Goal: Task Accomplishment & Management: Use online tool/utility

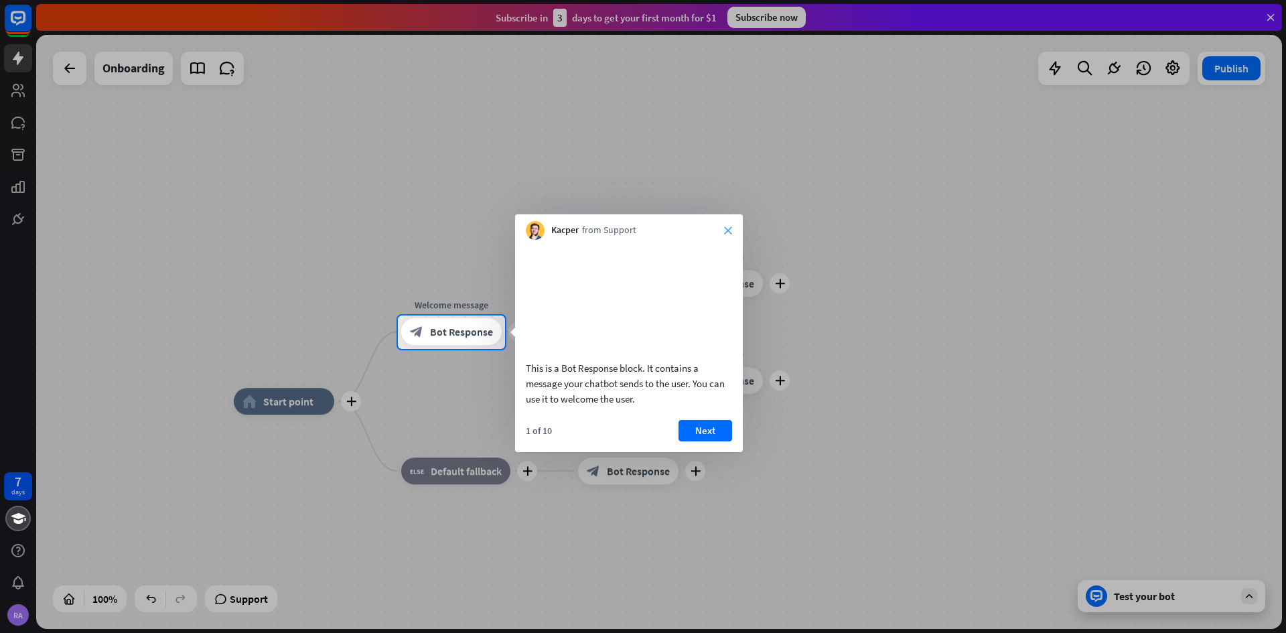
click at [728, 229] on icon "close" at bounding box center [728, 230] width 8 height 8
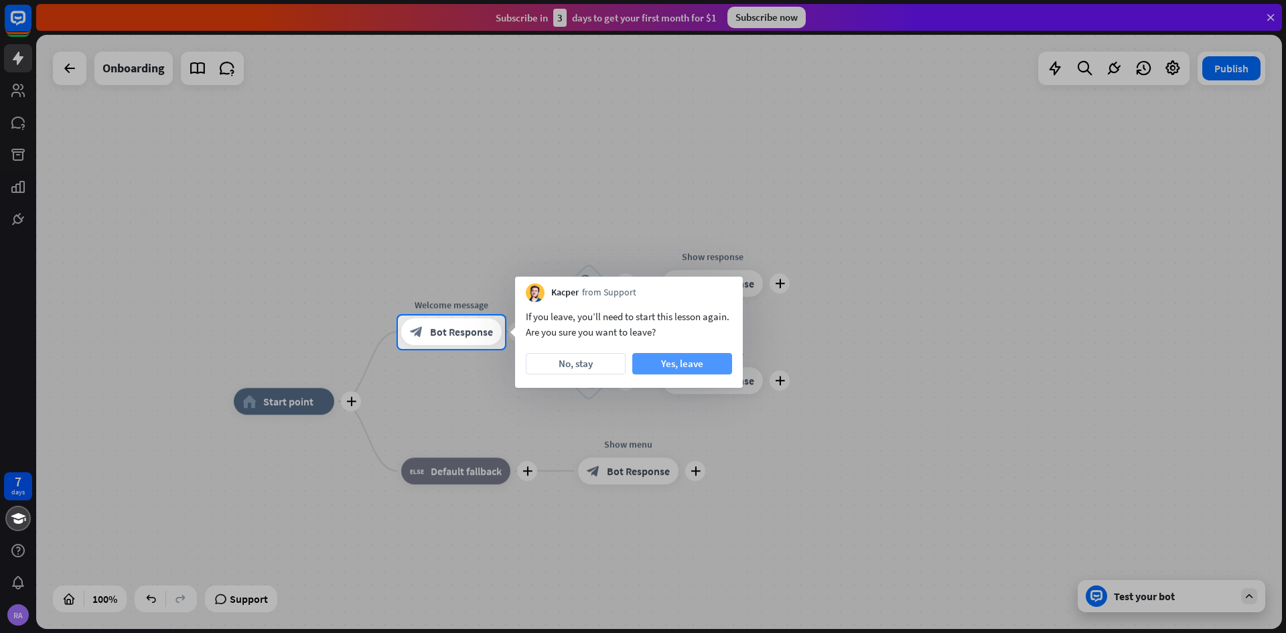
click at [676, 360] on button "Yes, leave" at bounding box center [682, 363] width 100 height 21
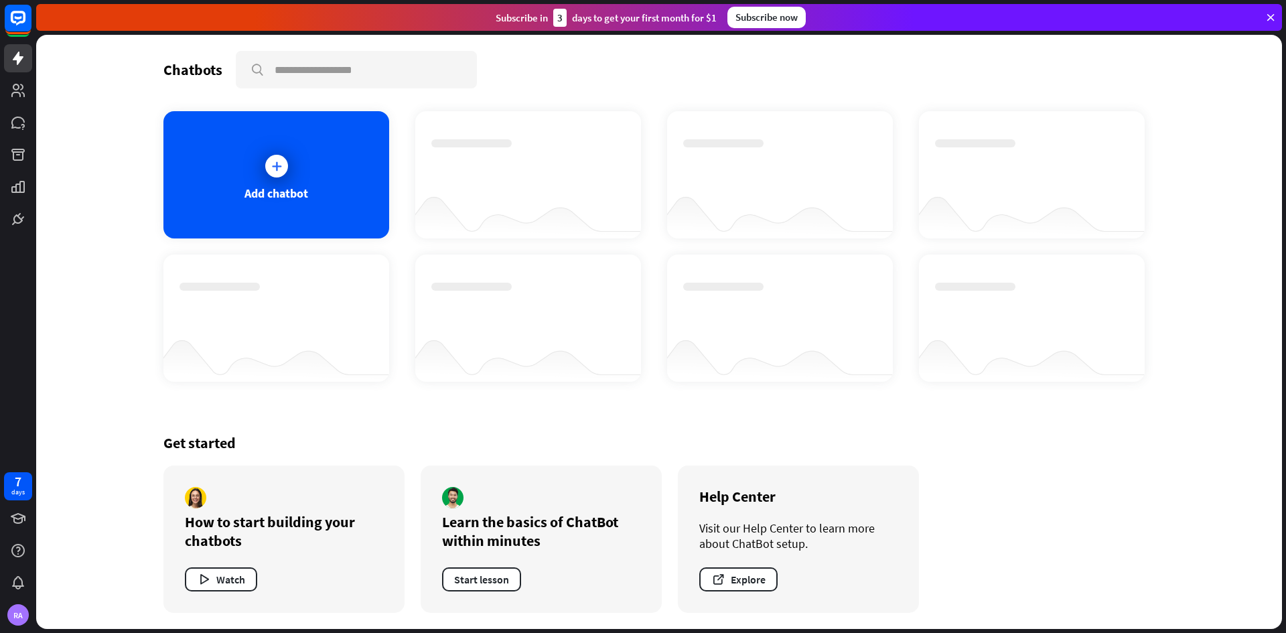
click at [1273, 13] on icon at bounding box center [1270, 17] width 12 height 12
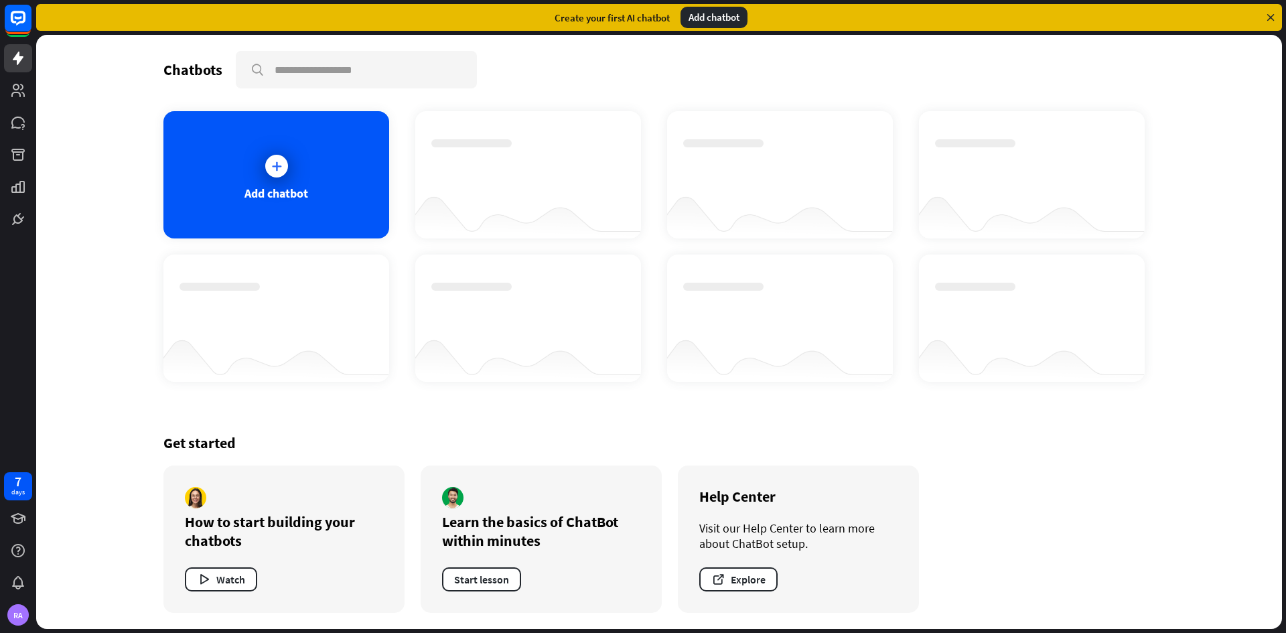
click at [1271, 14] on icon at bounding box center [1270, 17] width 12 height 12
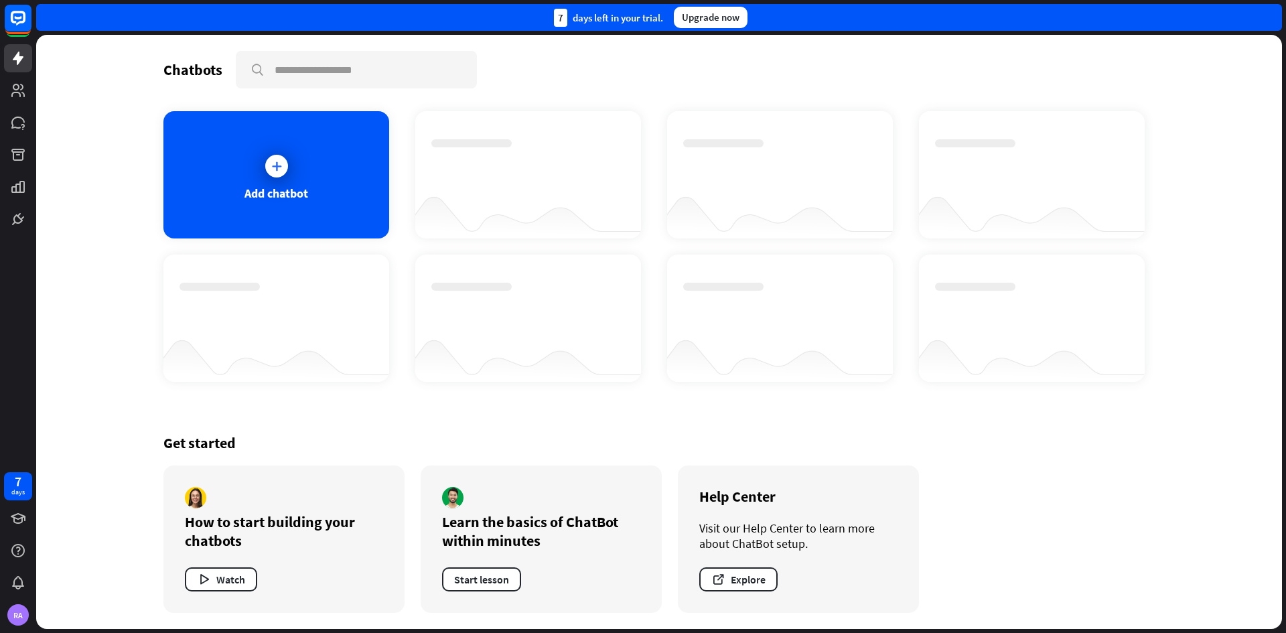
click at [1263, 23] on div "7 days left in your trial. Upgrade now" at bounding box center [659, 17] width 1246 height 27
click at [279, 162] on icon at bounding box center [276, 165] width 13 height 13
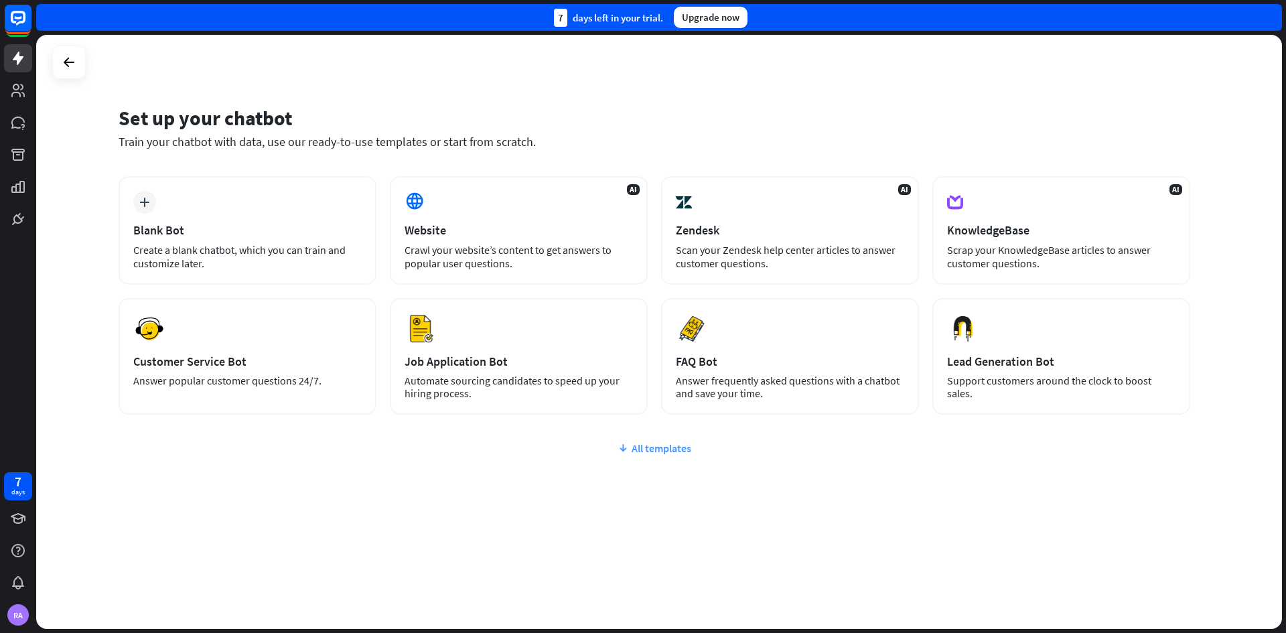
click at [666, 447] on div "All templates" at bounding box center [655, 447] width 1072 height 13
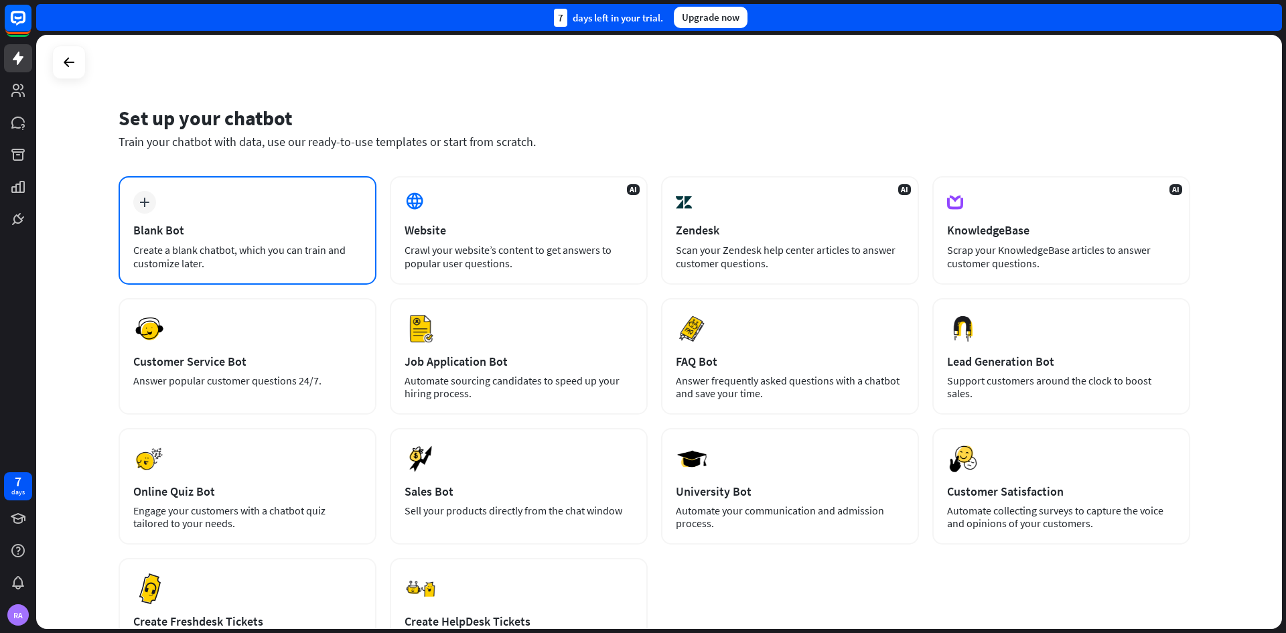
click at [273, 230] on div "Blank Bot" at bounding box center [247, 229] width 228 height 15
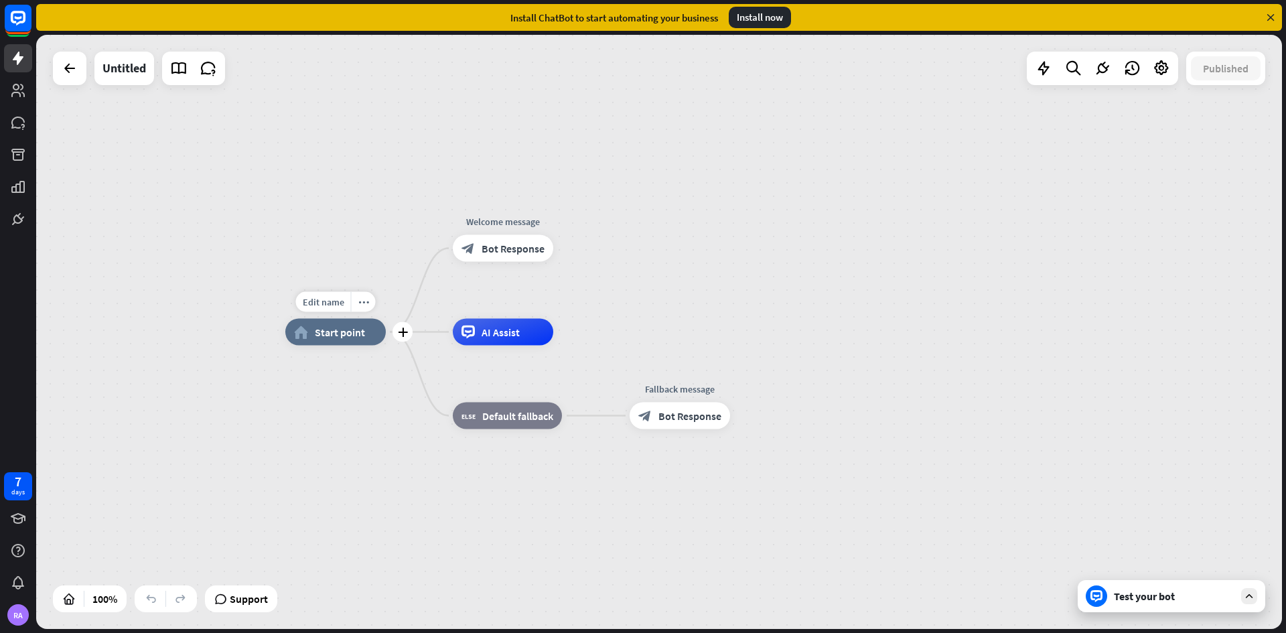
click at [330, 329] on span "Start point" at bounding box center [340, 331] width 50 height 13
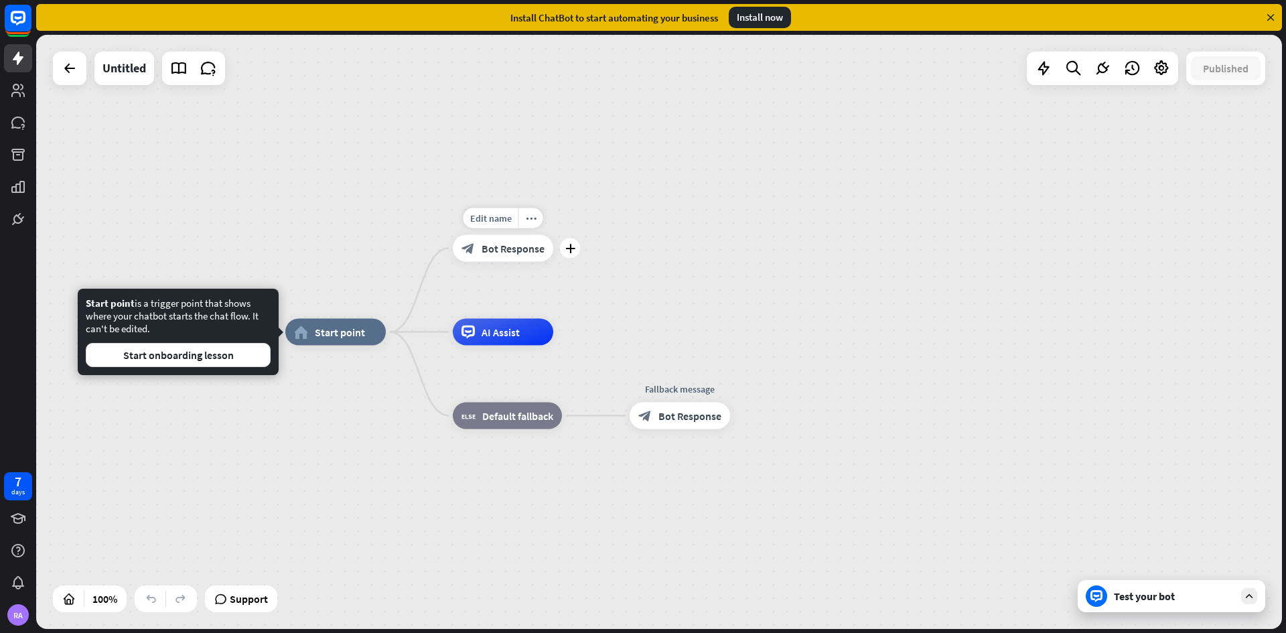
click at [518, 246] on span "Bot Response" at bounding box center [513, 248] width 63 height 13
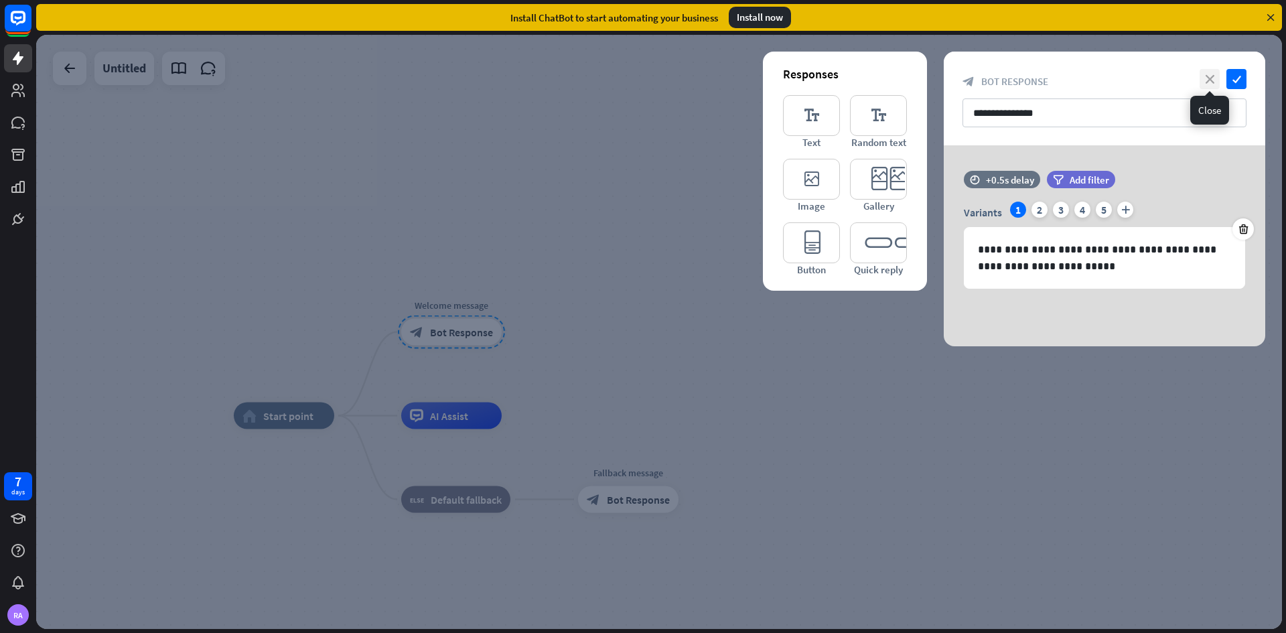
click at [1205, 80] on icon "close" at bounding box center [1209, 79] width 20 height 20
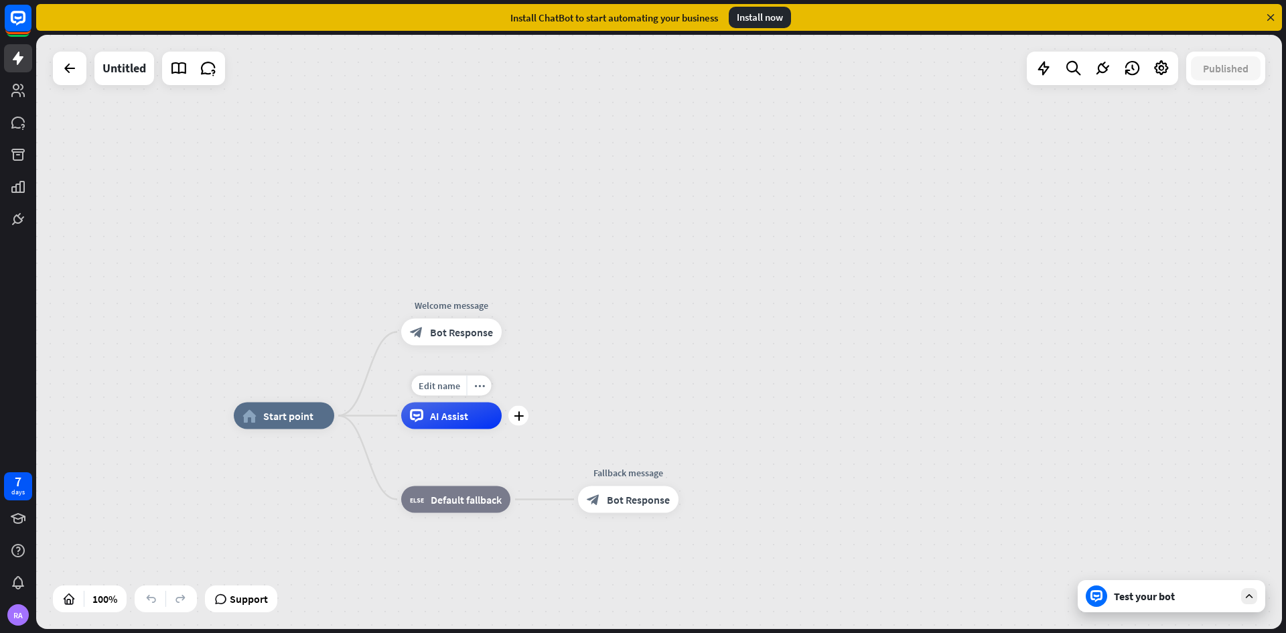
click at [461, 425] on div "AI Assist" at bounding box center [451, 416] width 100 height 27
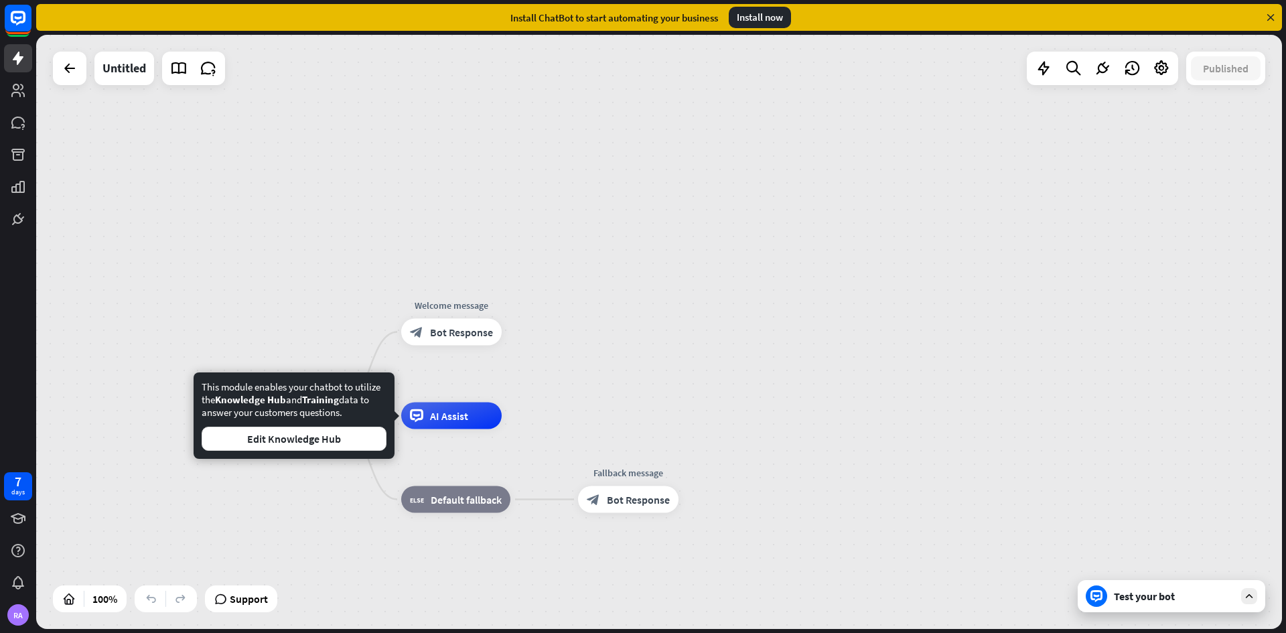
click at [646, 317] on div "home_2 Start point Welcome message block_bot_response Bot Response Edit name mo…" at bounding box center [659, 332] width 1246 height 594
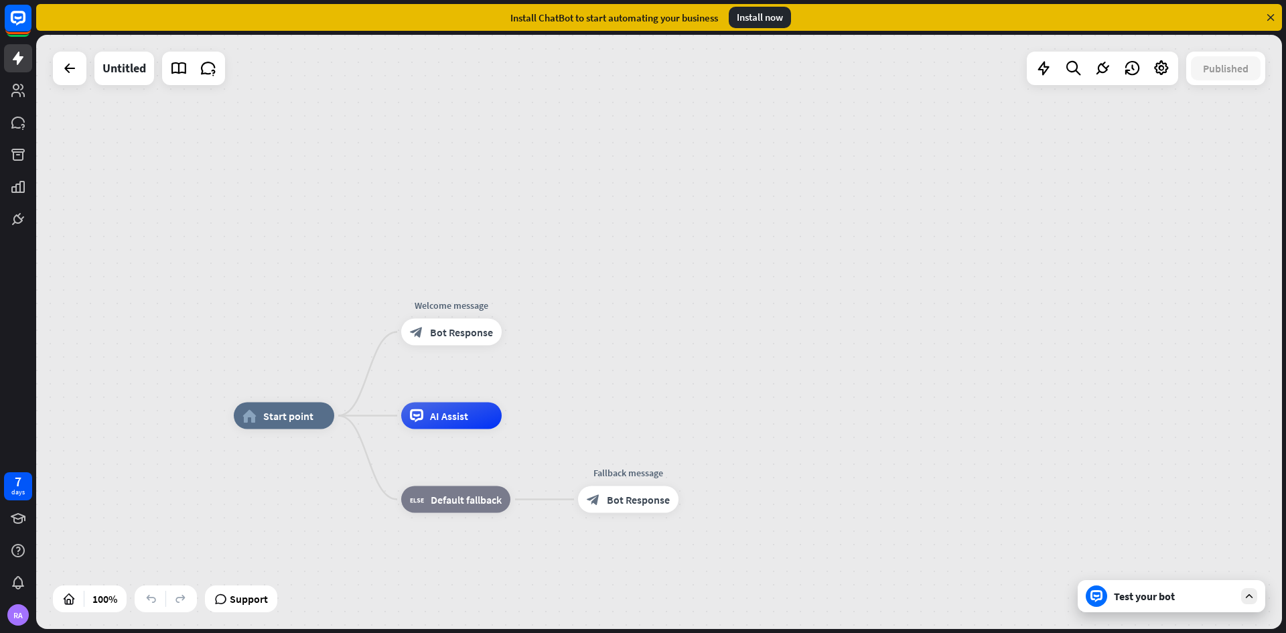
click at [1275, 28] on div "Install ChatBot to start automating your business Install now" at bounding box center [659, 17] width 1246 height 27
click at [1274, 19] on icon at bounding box center [1270, 17] width 12 height 12
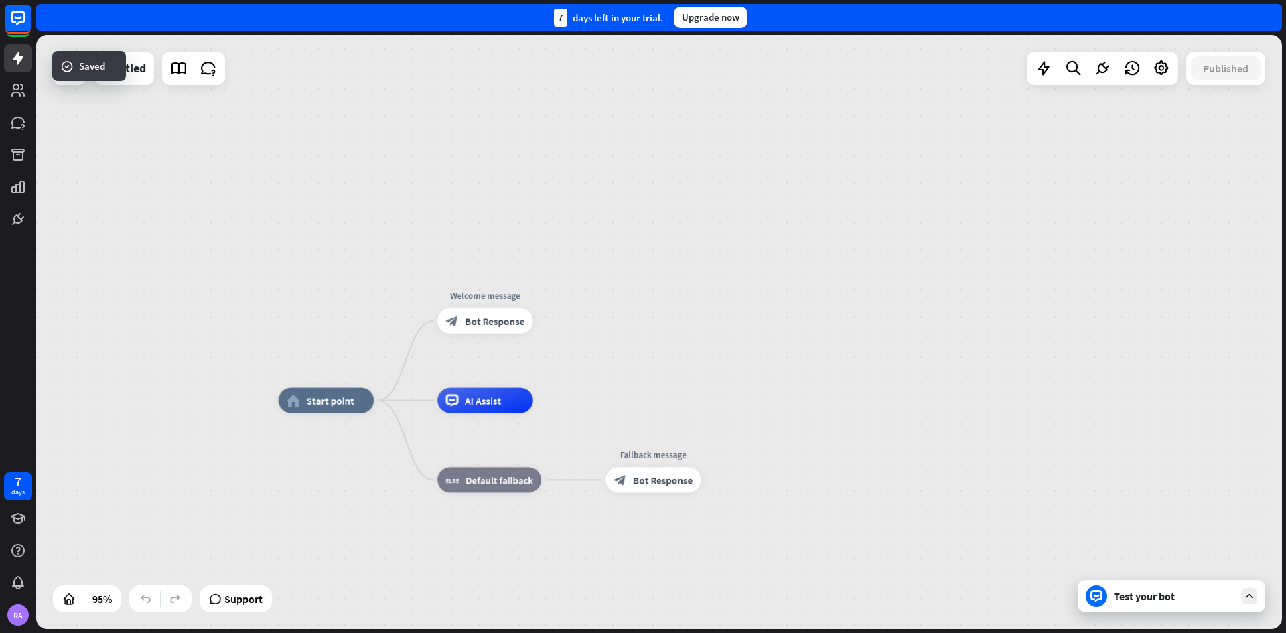
drag, startPoint x: 583, startPoint y: 311, endPoint x: 650, endPoint y: 230, distance: 106.1
click at [12, 129] on icon at bounding box center [17, 123] width 13 height 12
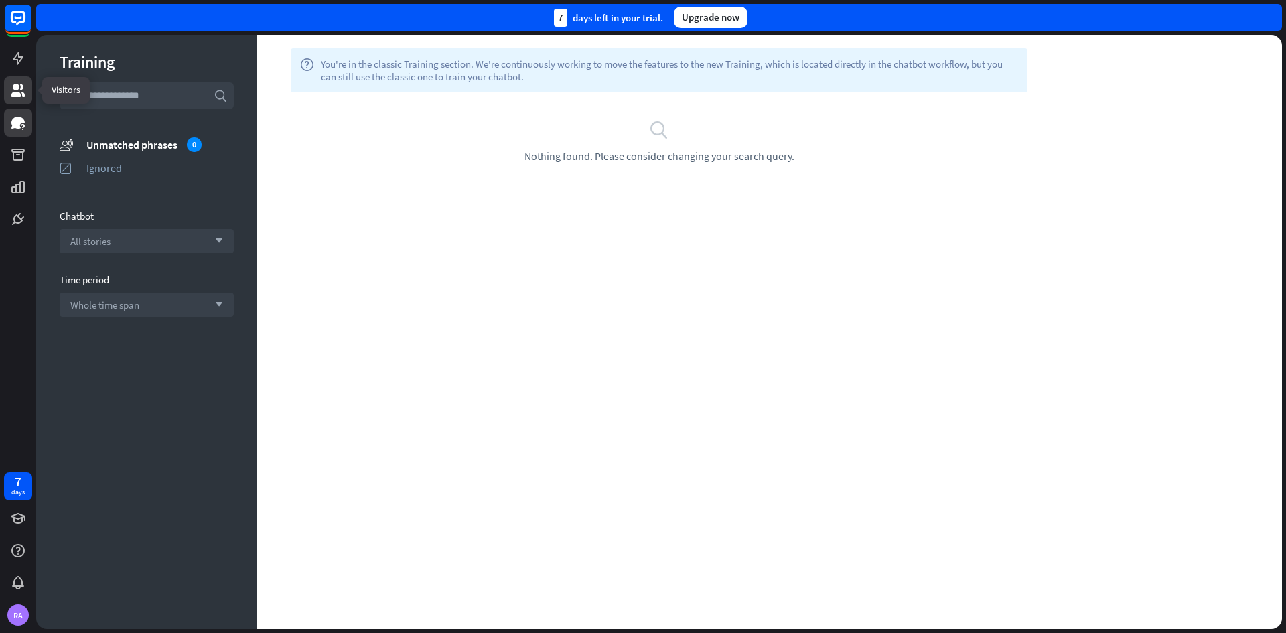
click at [19, 93] on icon at bounding box center [17, 90] width 13 height 13
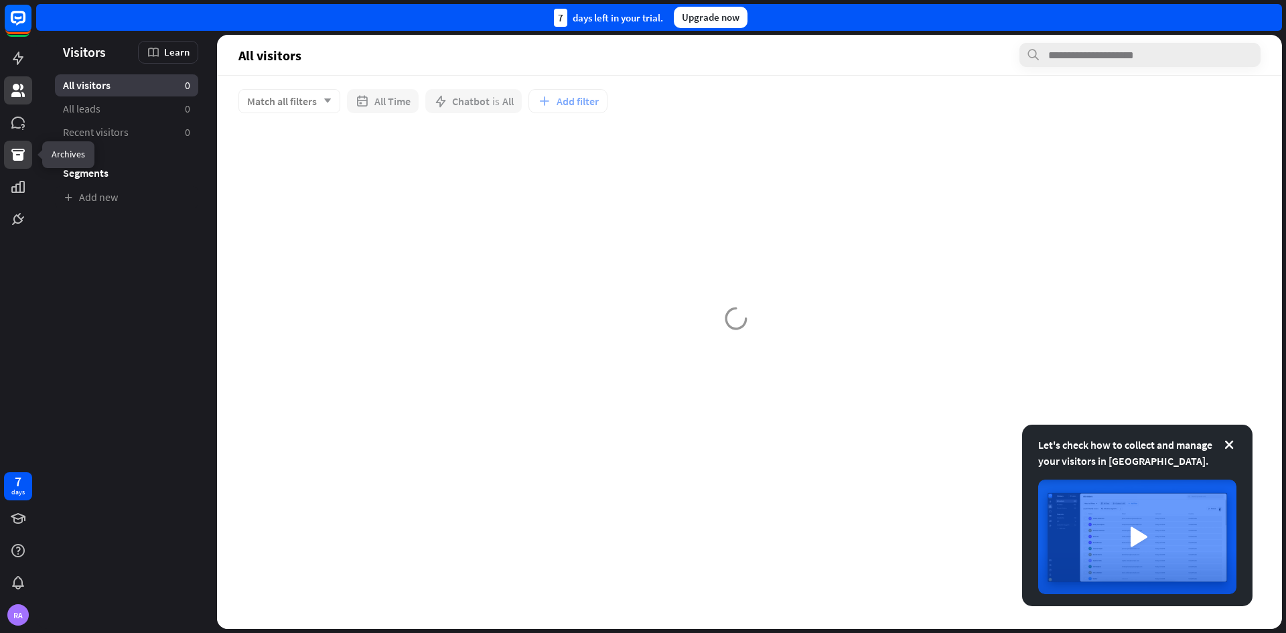
click at [18, 155] on icon at bounding box center [17, 155] width 13 height 12
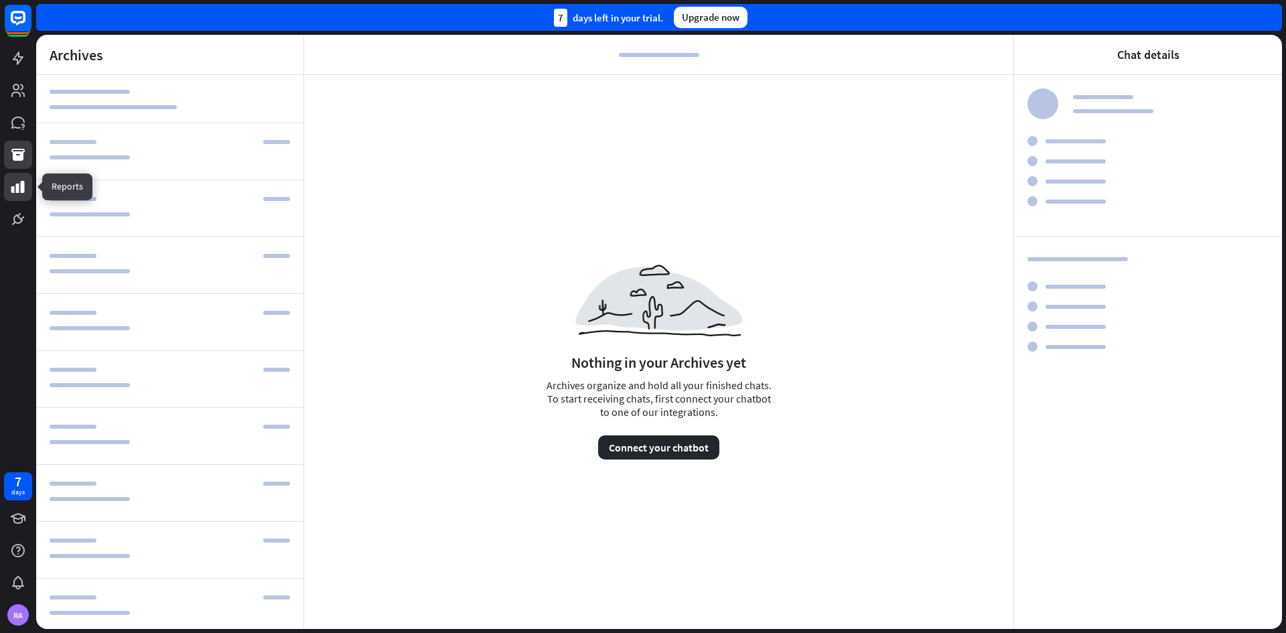
click at [23, 190] on icon at bounding box center [17, 187] width 13 height 12
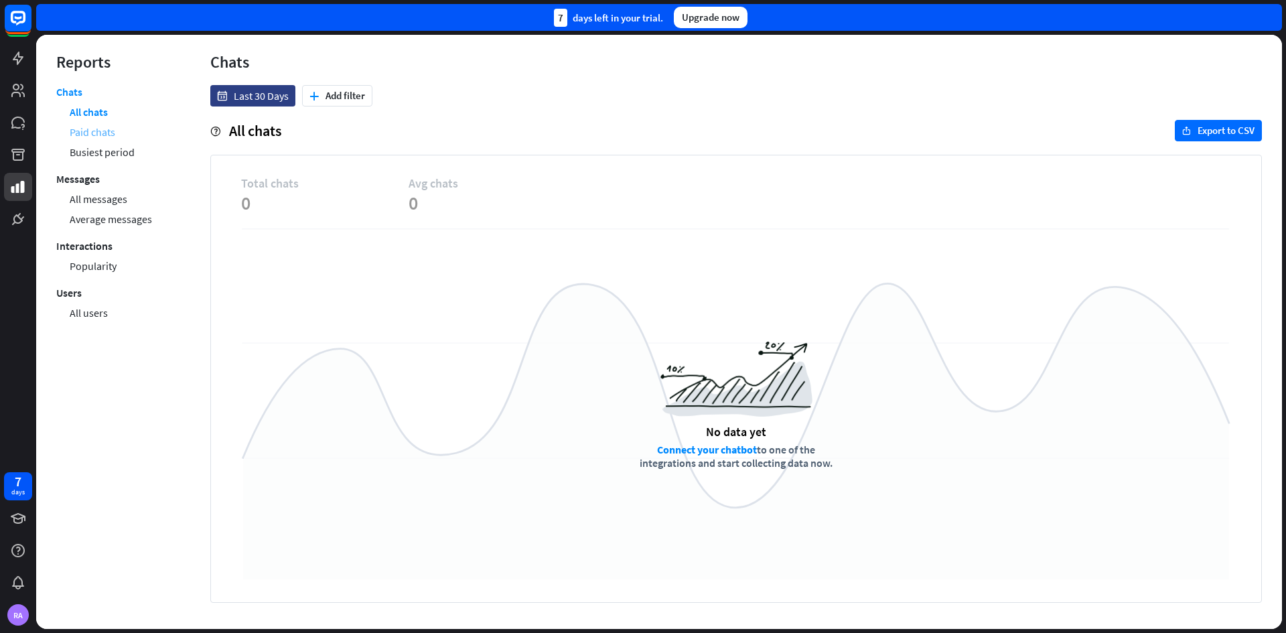
click at [104, 133] on link "Paid chats" at bounding box center [93, 132] width 46 height 20
click at [123, 200] on link "All messages" at bounding box center [99, 199] width 58 height 20
click at [11, 213] on icon at bounding box center [18, 219] width 16 height 16
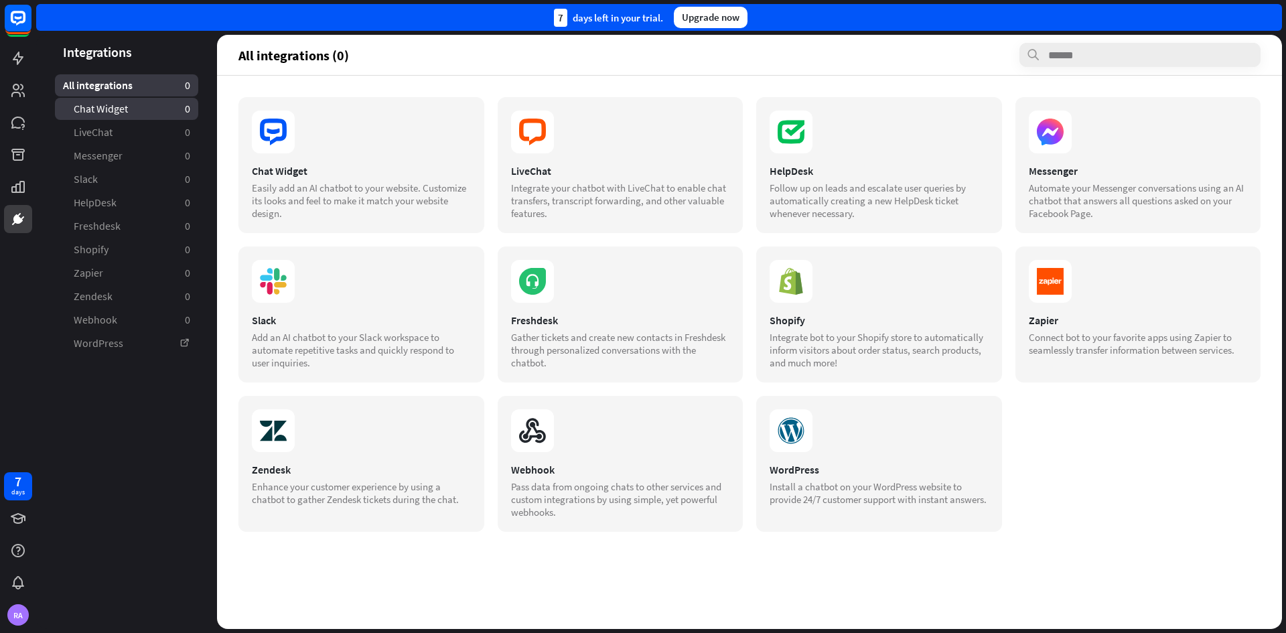
click at [135, 102] on link "Chat Widget 0" at bounding box center [126, 109] width 143 height 22
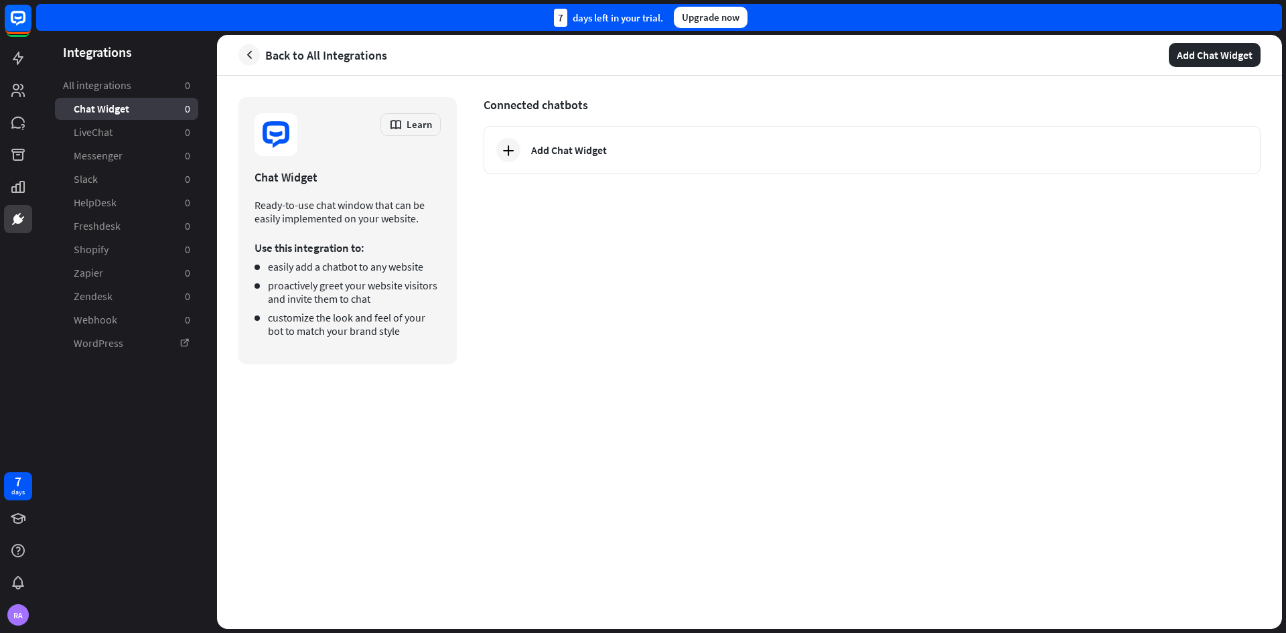
click at [135, 93] on link "All integrations 0" at bounding box center [126, 85] width 143 height 22
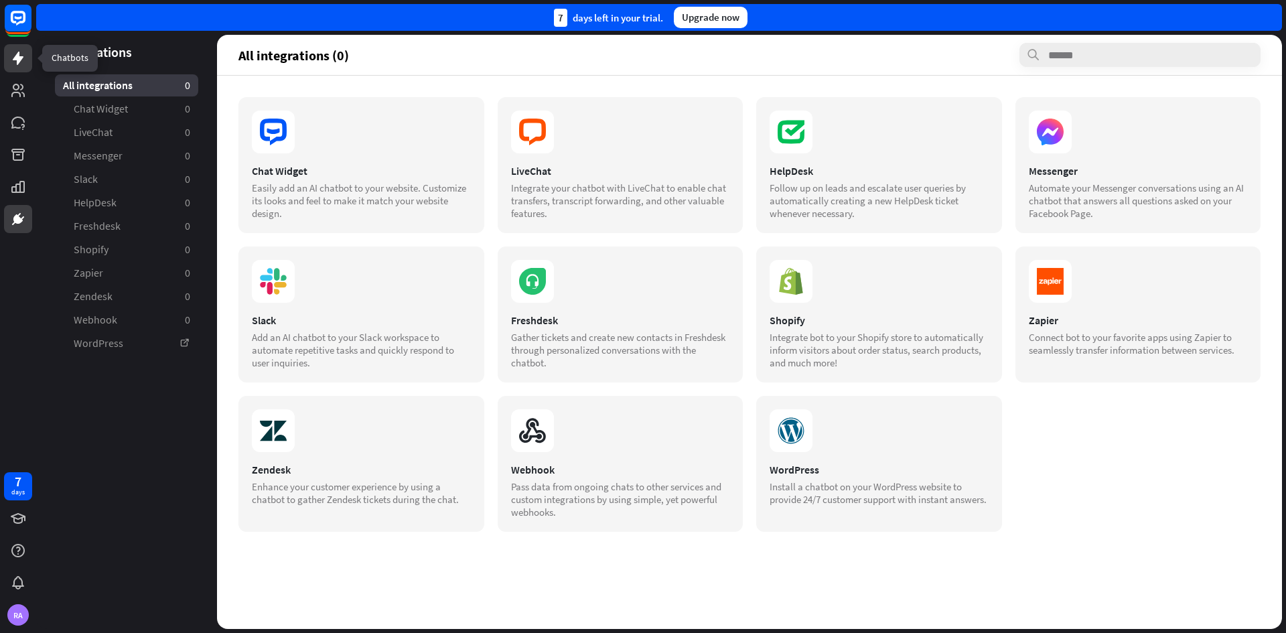
click at [28, 63] on link at bounding box center [18, 58] width 28 height 28
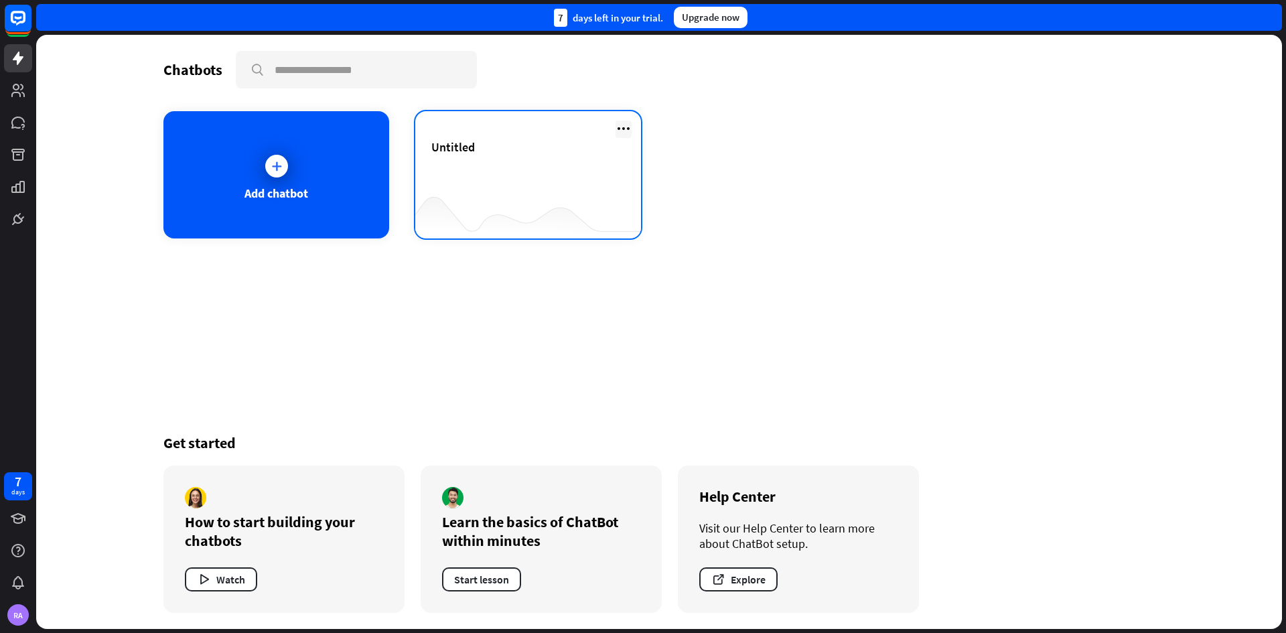
click at [619, 131] on icon at bounding box center [623, 129] width 16 height 16
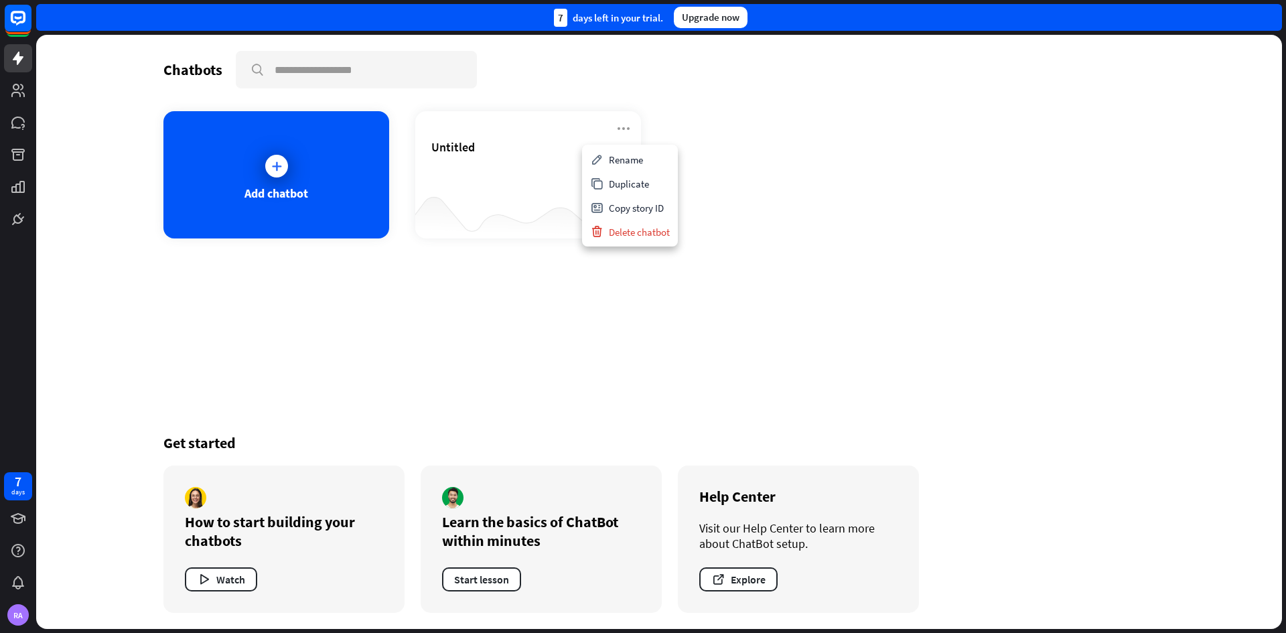
click at [897, 171] on div "Add chatbot Untitled" at bounding box center [658, 174] width 991 height 127
click at [707, 25] on div "Upgrade now" at bounding box center [711, 17] width 74 height 21
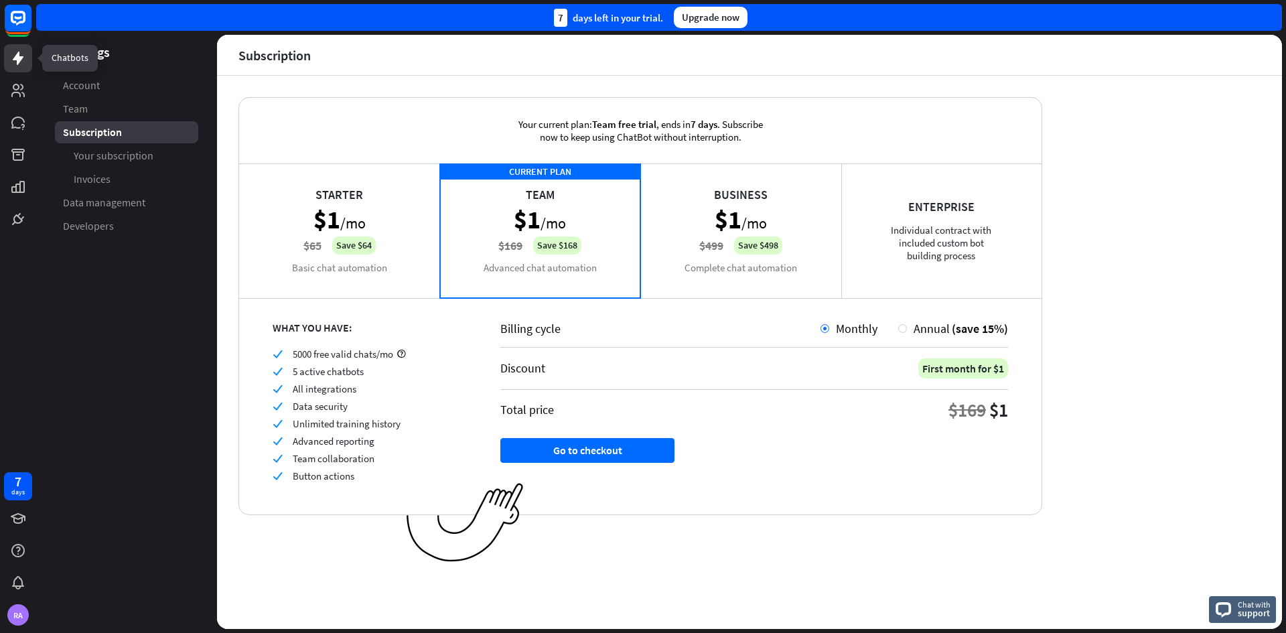
click at [20, 68] on link at bounding box center [18, 58] width 28 height 28
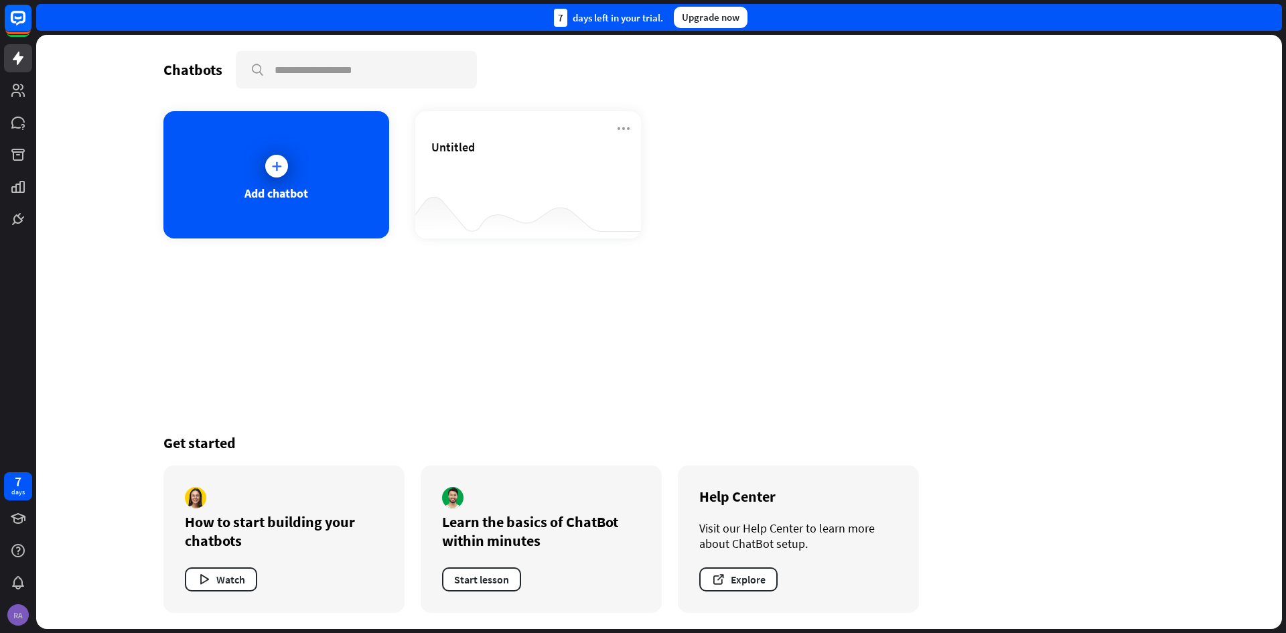
click at [25, 619] on div "RA" at bounding box center [17, 614] width 21 height 21
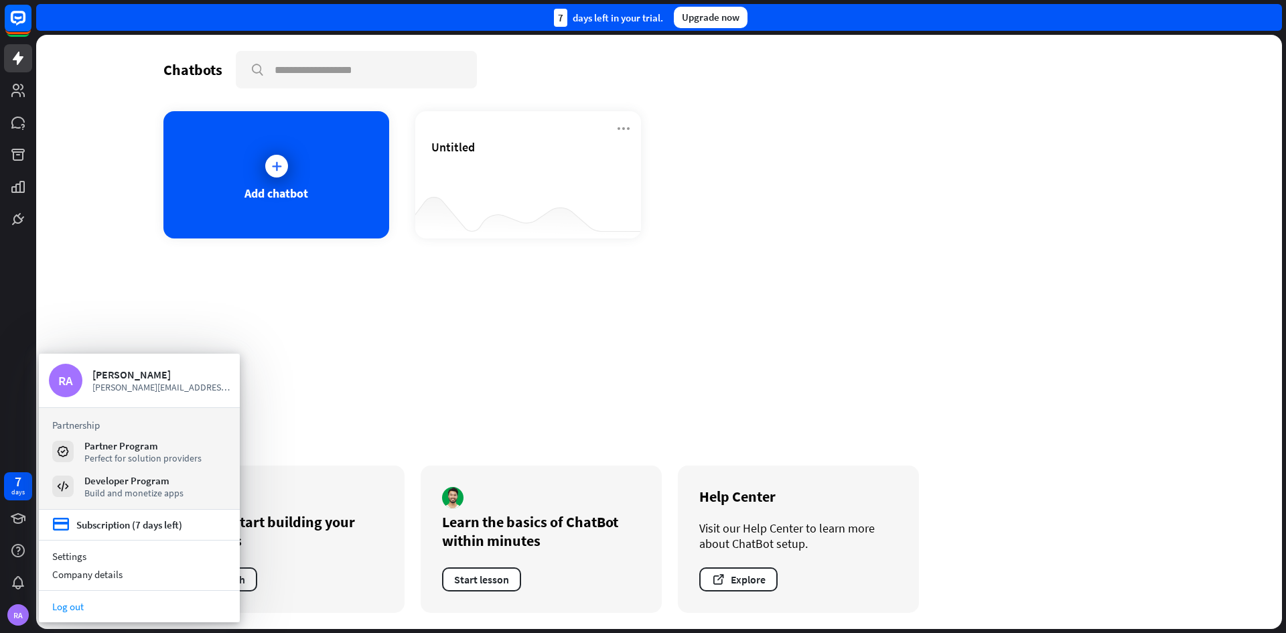
click at [64, 610] on link "Log out" at bounding box center [139, 606] width 201 height 18
